Goal: Task Accomplishment & Management: Manage account settings

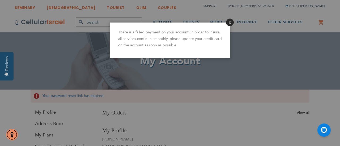
click at [228, 24] on button "Close" at bounding box center [230, 23] width 8 height 8
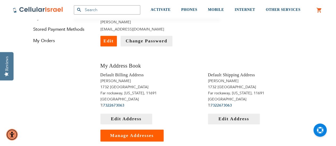
scroll to position [102, 0]
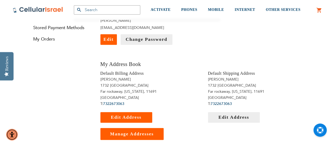
click at [140, 117] on span "Edit Address" at bounding box center [126, 117] width 31 height 5
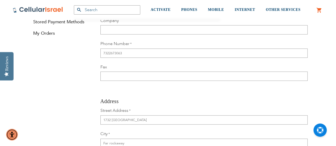
scroll to position [120, 0]
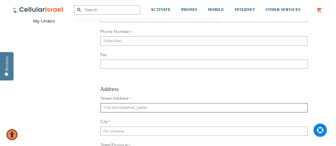
click at [151, 108] on input "1732 willow ct" at bounding box center [203, 107] width 207 height 9
drag, startPoint x: 161, startPoint y: 123, endPoint x: 146, endPoint y: 104, distance: 24.8
click at [146, 104] on div "Street Address 1732 willow ct" at bounding box center [203, 104] width 207 height 17
drag, startPoint x: 143, startPoint y: 107, endPoint x: 38, endPoint y: 118, distance: 105.9
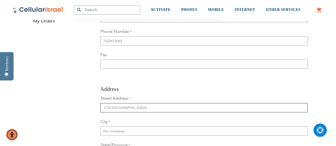
click at [38, 118] on div "Contact Information First Name Shemuel Last Name Gidanian Company Phone Number …" at bounding box center [168, 110] width 287 height 280
type input "[STREET_ADDRESS]"
select select "14"
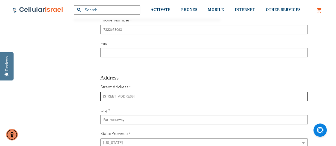
scroll to position [132, 0]
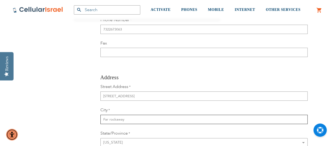
click at [153, 117] on input "Far rockaway" at bounding box center [203, 119] width 207 height 9
drag, startPoint x: 146, startPoint y: 121, endPoint x: 38, endPoint y: 132, distance: 108.8
click at [38, 132] on div "Contact Information First Name Shemuel Last Name Gidanian Company Phone Number …" at bounding box center [168, 98] width 287 height 280
type input "Naugatuck"
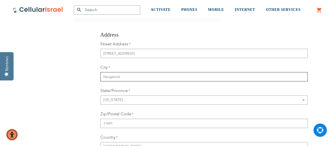
scroll to position [180, 0]
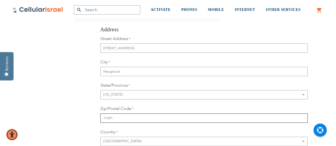
click at [174, 116] on input "11691" at bounding box center [203, 118] width 207 height 9
drag, startPoint x: 172, startPoint y: 117, endPoint x: 22, endPoint y: 134, distance: 150.9
click at [22, 134] on div "SEMINARY YESHIVA TOURIST OLIM COUPLES Support (718) 289-0195 / 072-224-3300 Hel…" at bounding box center [168, 130] width 336 height 621
type input "06770"
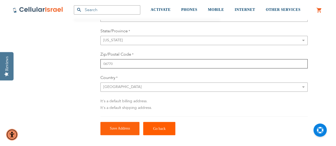
scroll to position [234, 0]
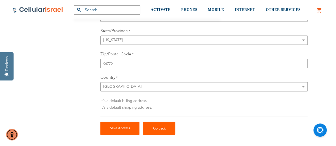
click at [120, 130] on span "Save Address" at bounding box center [120, 128] width 20 height 4
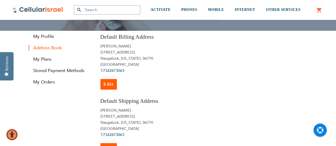
scroll to position [58, 0]
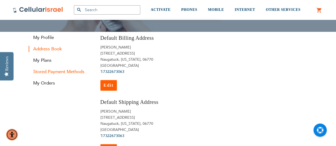
click at [53, 73] on link "Stored Payment Methods" at bounding box center [61, 72] width 64 height 6
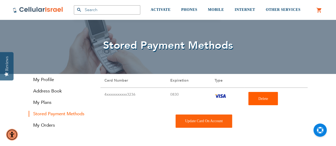
scroll to position [18, 0]
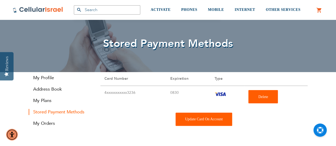
click at [223, 122] on div "Update Card On Account" at bounding box center [203, 119] width 57 height 13
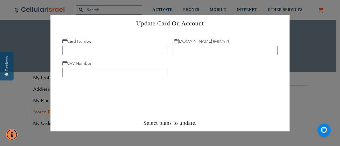
click at [313, 115] on div "Update Card On Account × Card Number Exp.Date (MM/YY) CVV Number" at bounding box center [170, 73] width 340 height 146
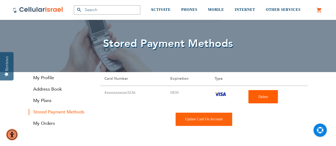
click at [117, 94] on td "4xxxxxxxxxxx3236" at bounding box center [133, 97] width 66 height 22
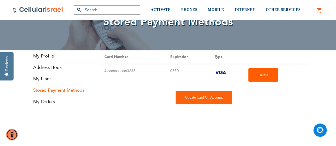
scroll to position [45, 0]
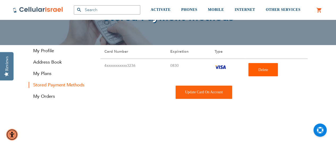
click at [43, 85] on strong "Stored Payment Methods" at bounding box center [61, 85] width 64 height 6
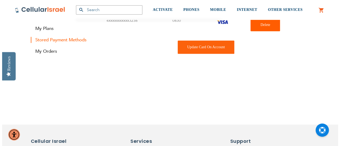
scroll to position [88, 0]
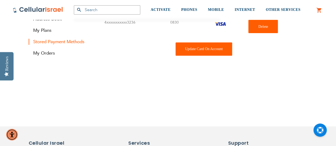
click at [206, 49] on div "Update Card On Account" at bounding box center [203, 48] width 57 height 13
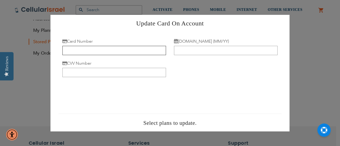
click at [95, 51] on input "Card Number" at bounding box center [114, 50] width 104 height 9
type input "4207 6703 3517 3236"
type input "08/30"
type input "936"
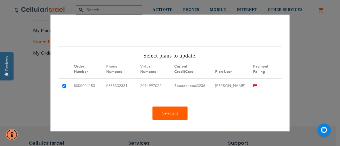
scroll to position [71, 0]
click at [177, 111] on div "Save Card" at bounding box center [169, 112] width 35 height 13
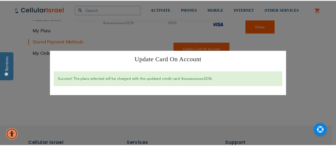
scroll to position [0, 0]
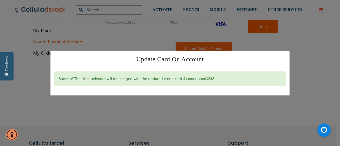
click at [189, 103] on div "Update Card On Account × Success! The plans selected will be charged with the u…" at bounding box center [170, 73] width 340 height 146
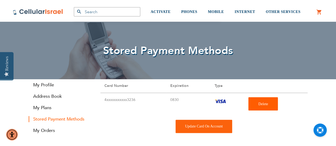
scroll to position [11, 0]
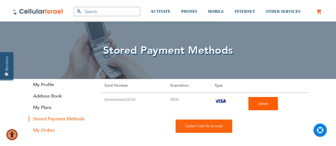
click at [50, 132] on link "My Orders" at bounding box center [61, 130] width 64 height 6
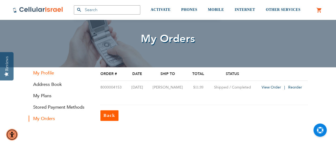
click at [48, 74] on link "My Profile" at bounding box center [61, 73] width 64 height 6
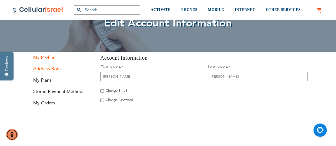
click at [47, 70] on link "Address Book" at bounding box center [61, 69] width 64 height 6
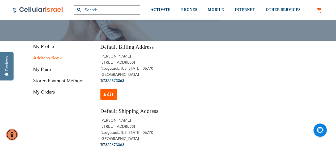
scroll to position [50, 0]
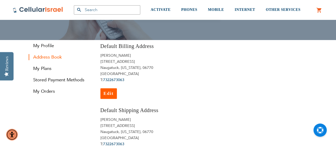
click at [47, 70] on link "My Plans" at bounding box center [61, 69] width 64 height 6
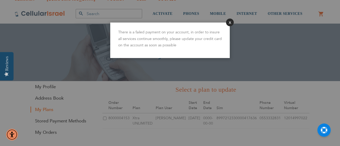
click at [226, 23] on button "Close" at bounding box center [230, 23] width 8 height 8
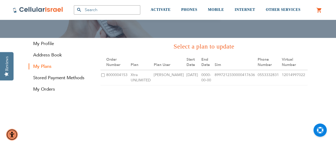
scroll to position [55, 0]
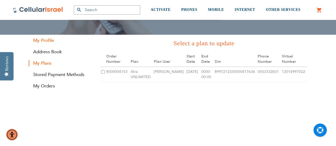
click at [42, 40] on link "My Profile" at bounding box center [61, 40] width 64 height 6
